Goal: Information Seeking & Learning: Understand process/instructions

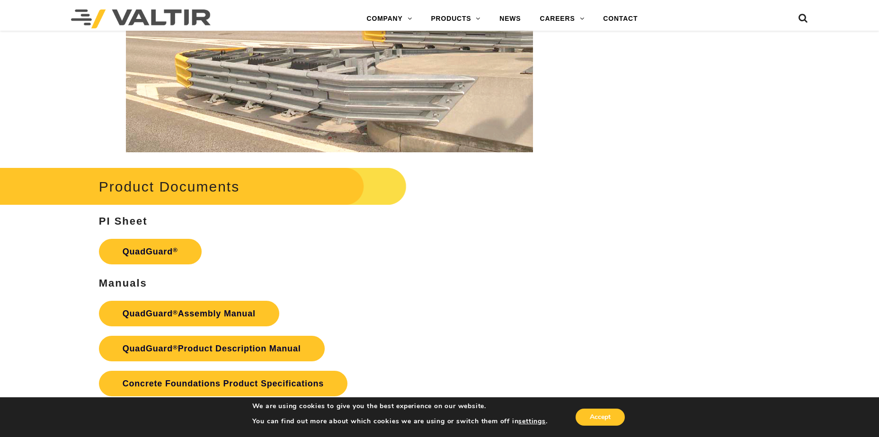
scroll to position [1818, 0]
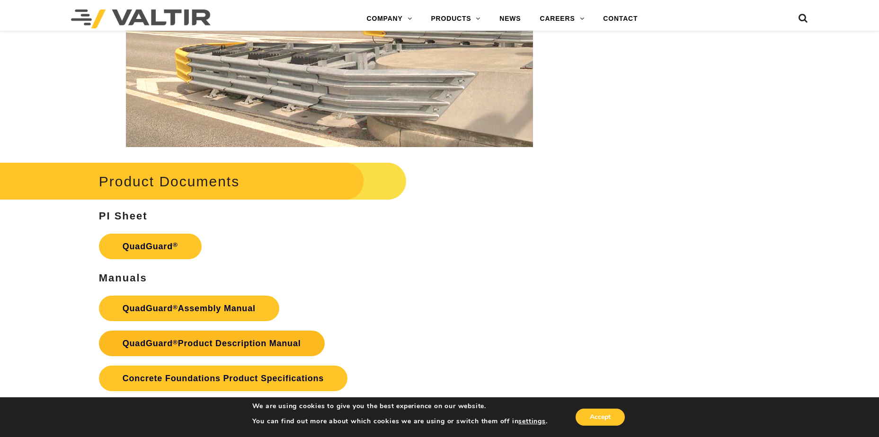
click at [208, 346] on link "QuadGuard ® Product Description Manual" at bounding box center [212, 344] width 226 height 26
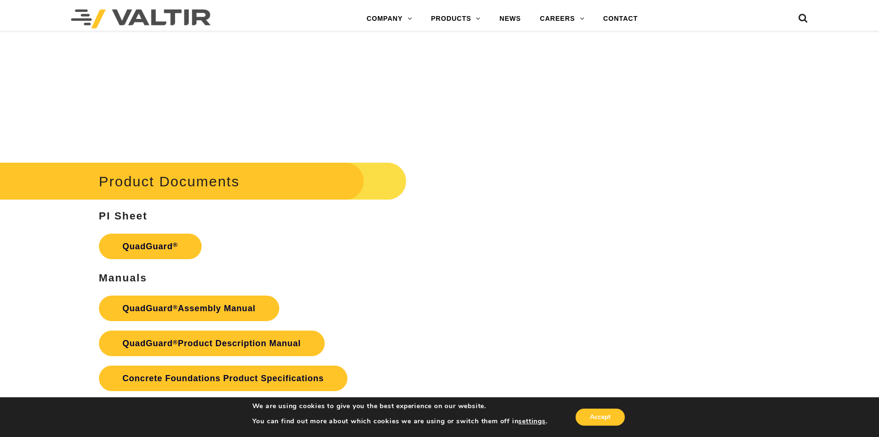
scroll to position [1865, 0]
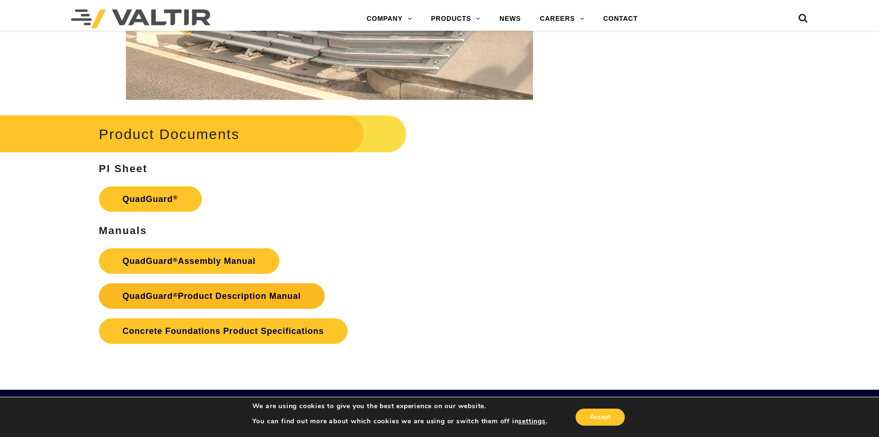
click at [213, 296] on link "QuadGuard ® Product Description Manual" at bounding box center [212, 297] width 226 height 26
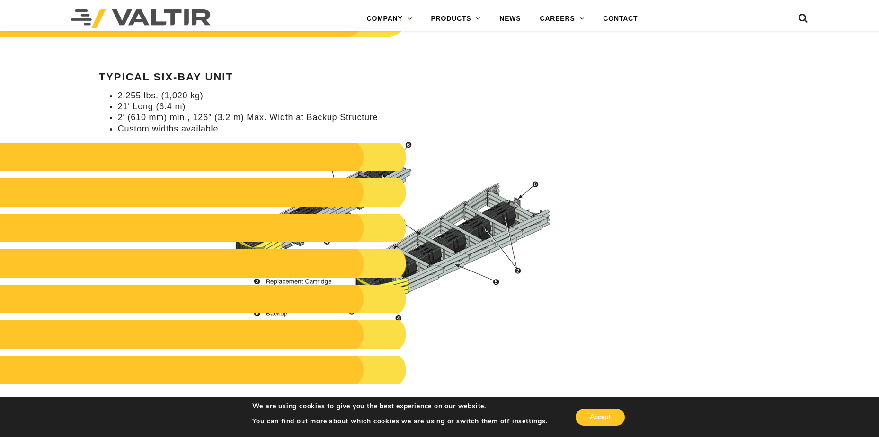
scroll to position [634, 0]
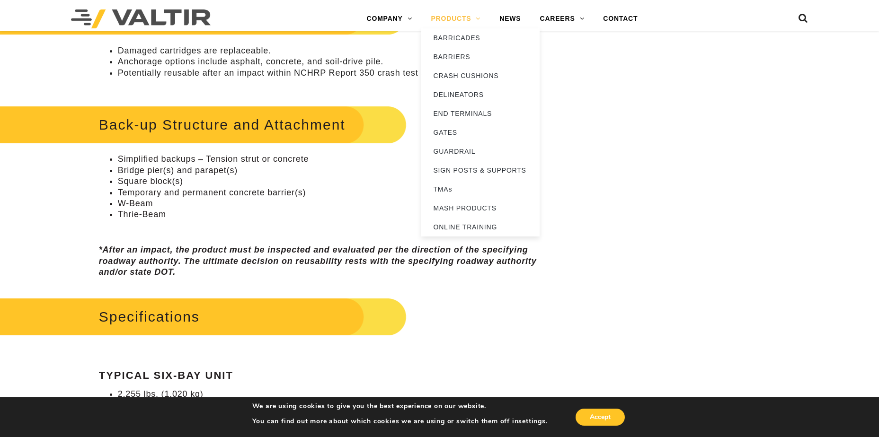
click at [474, 18] on link "PRODUCTS" at bounding box center [455, 18] width 69 height 19
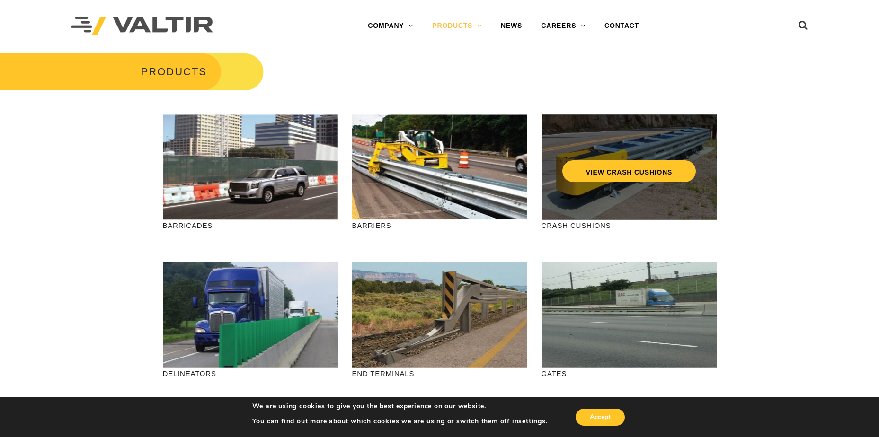
click at [553, 150] on div "VIEW CRASH CUSHIONS" at bounding box center [629, 151] width 161 height 31
click at [655, 174] on link "VIEW CRASH CUSHIONS" at bounding box center [628, 171] width 133 height 22
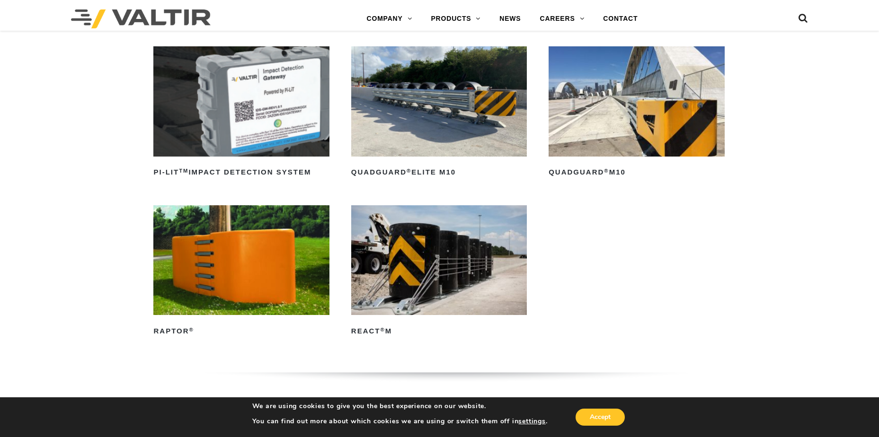
scroll to position [284, 0]
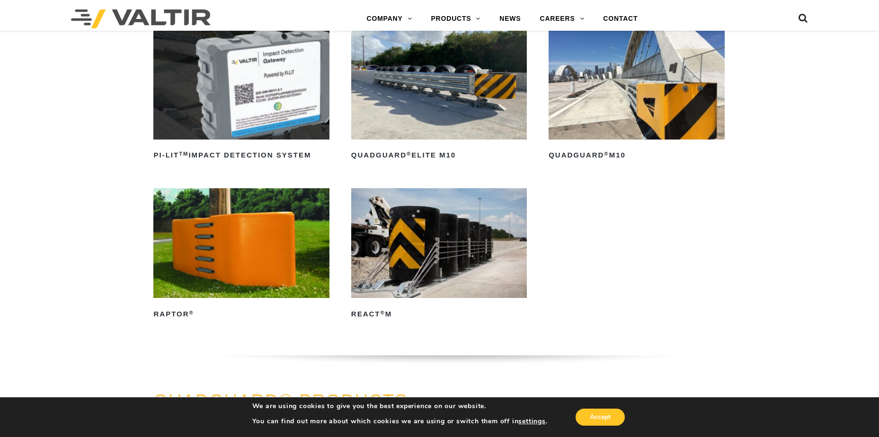
click at [671, 101] on img at bounding box center [637, 84] width 176 height 110
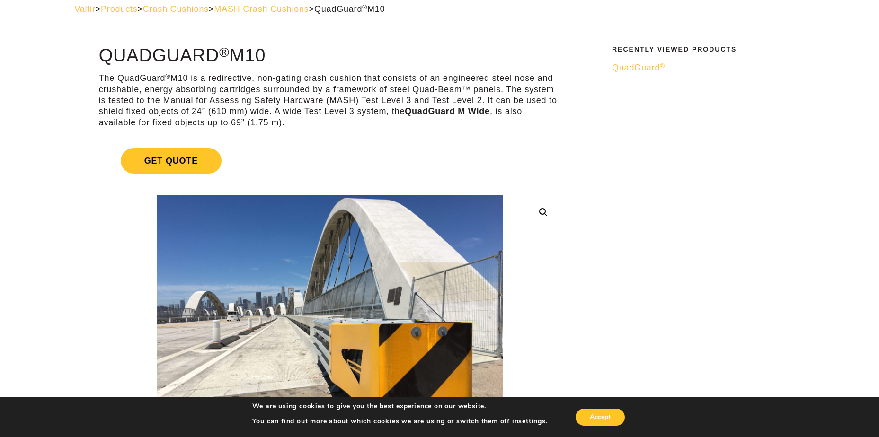
scroll to position [47, 0]
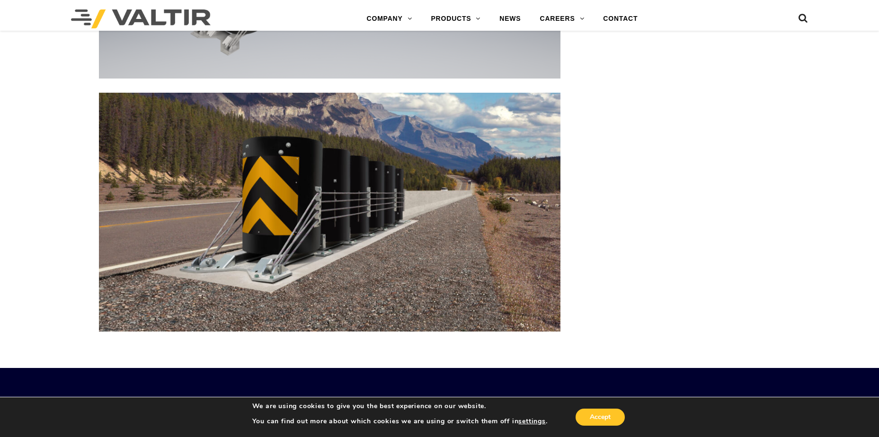
scroll to position [3219, 0]
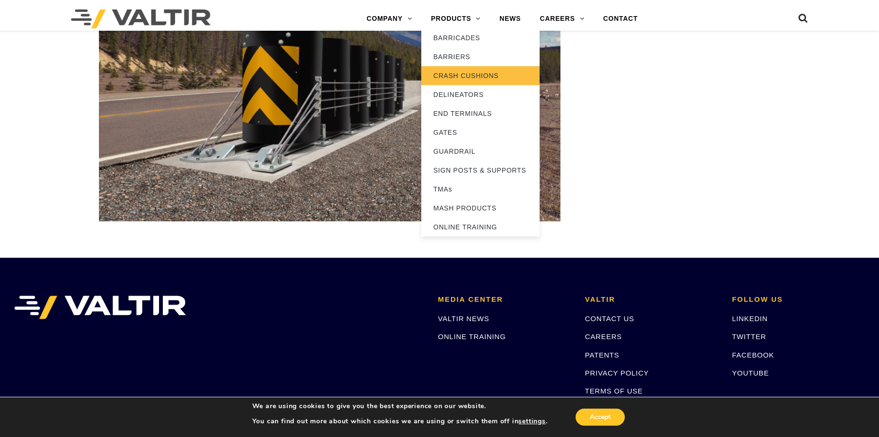
click at [450, 79] on link "CRASH CUSHIONS" at bounding box center [480, 75] width 118 height 19
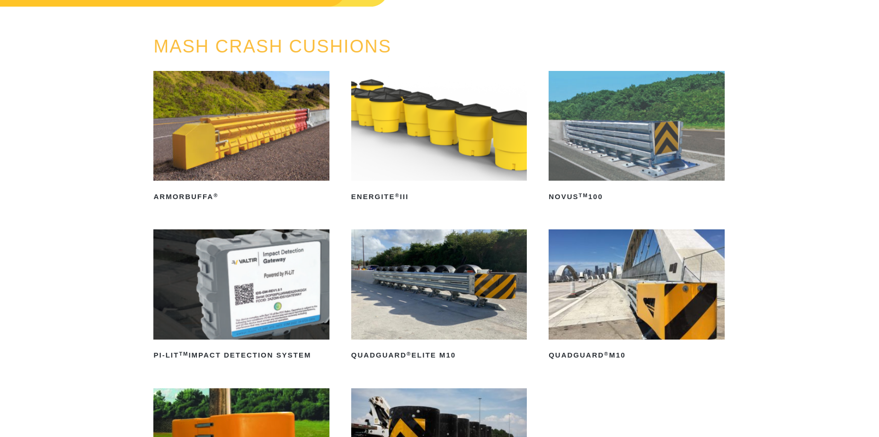
scroll to position [237, 0]
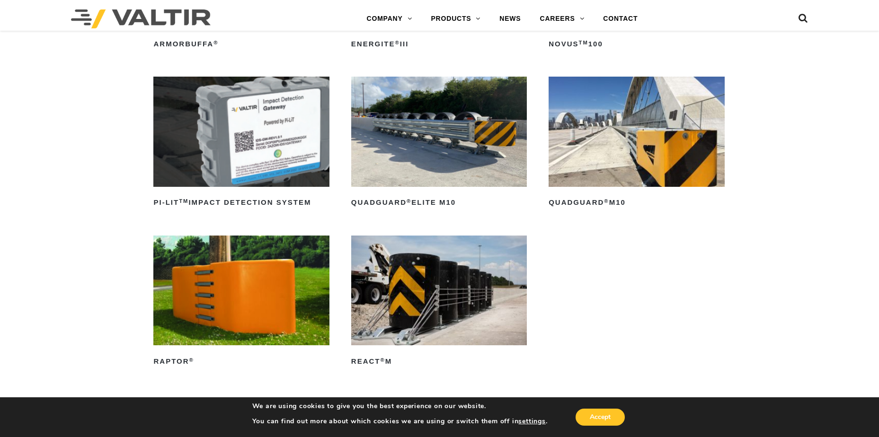
click at [436, 282] on img at bounding box center [439, 291] width 176 height 110
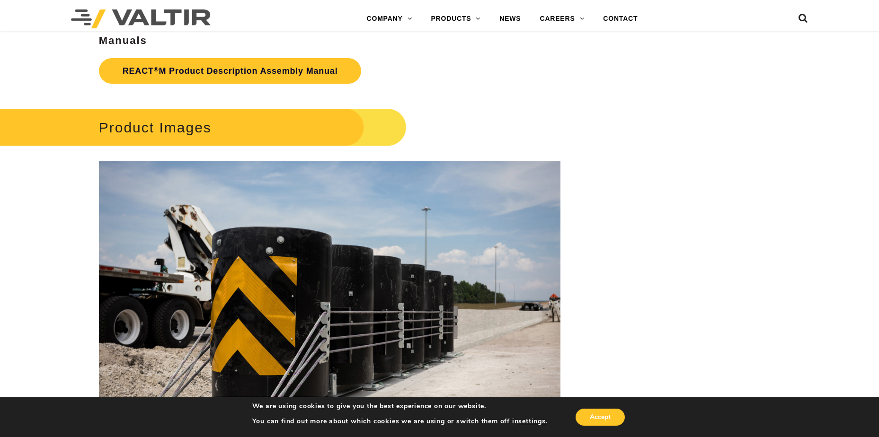
scroll to position [1383, 0]
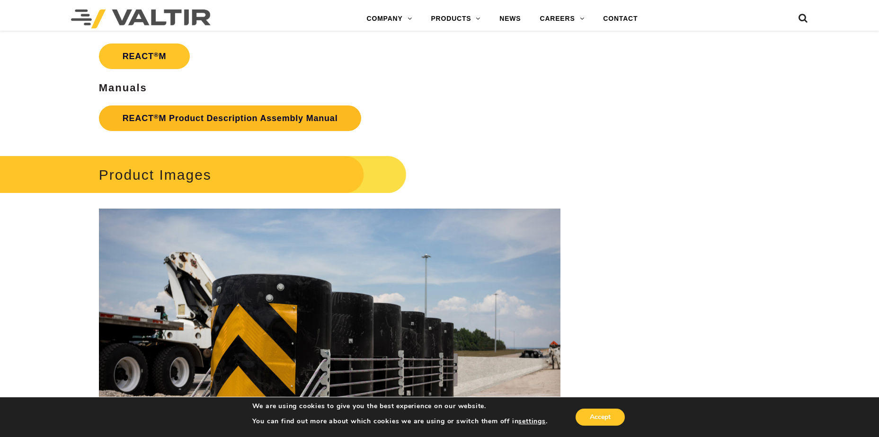
click at [306, 124] on link "REACT ® M Product Description Assembly Manual" at bounding box center [230, 119] width 263 height 26
click at [801, 17] on icon at bounding box center [803, 20] width 9 height 14
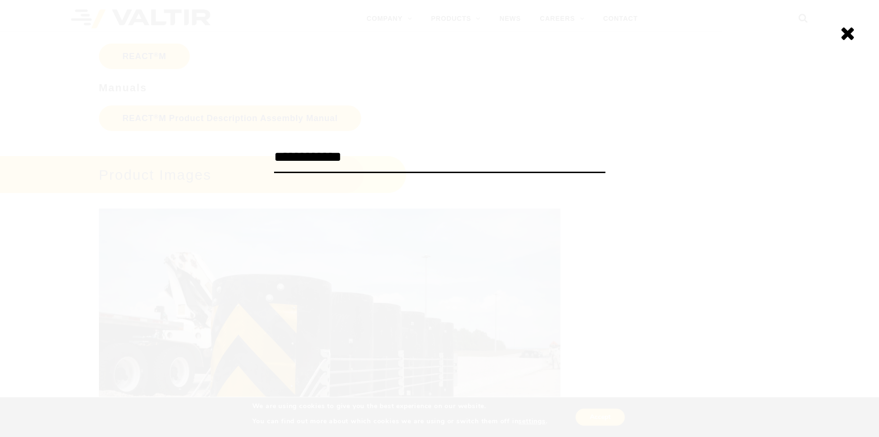
type input "**********"
click input "******" at bounding box center [0, 0] width 0 height 0
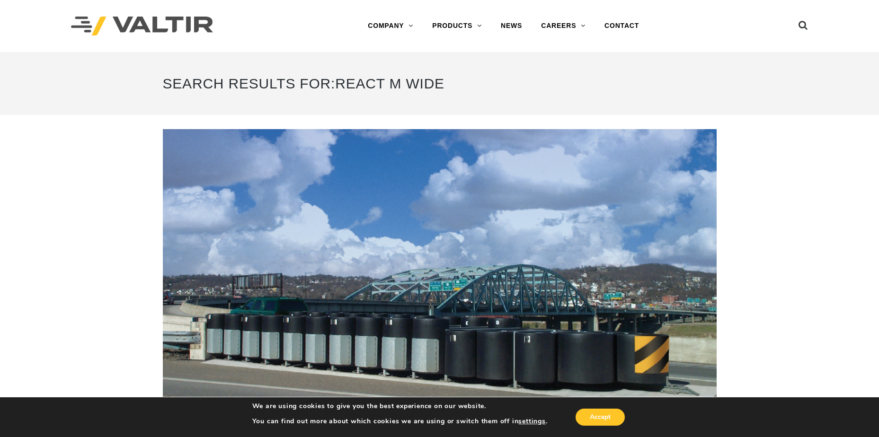
click at [472, 264] on img at bounding box center [440, 290] width 554 height 323
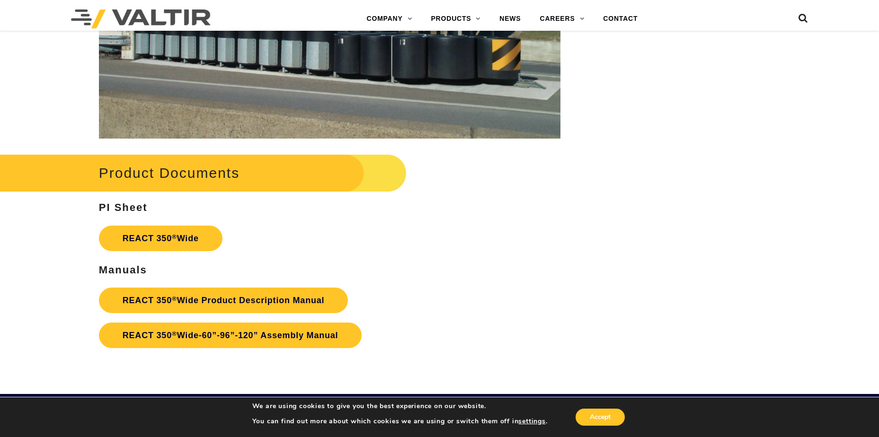
scroll to position [1562, 0]
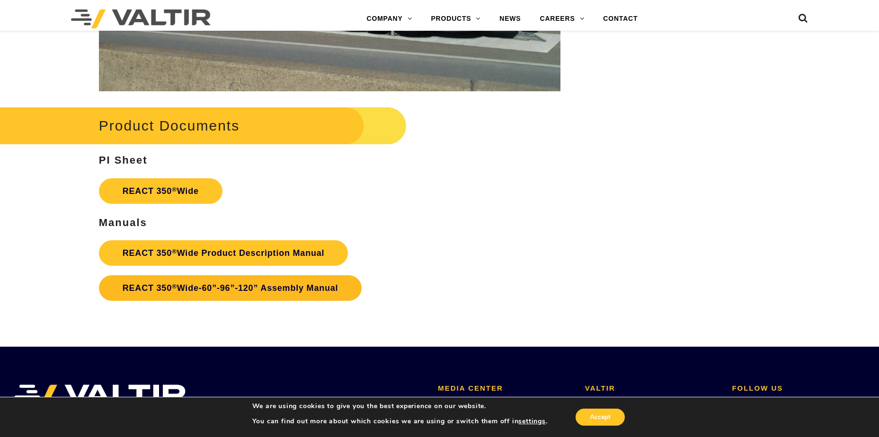
click at [273, 293] on link "REACT 350 ® Wide-60”-96”-120” Assembly Manual" at bounding box center [230, 288] width 263 height 26
